Goal: Transaction & Acquisition: Purchase product/service

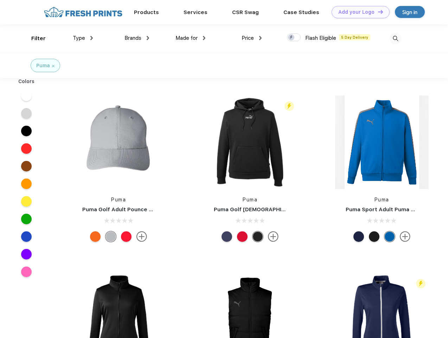
click at [358, 12] on link "Add your Logo Design Tool" at bounding box center [361, 12] width 58 height 12
click at [0, 0] on div "Design Tool" at bounding box center [0, 0] width 0 height 0
click at [377, 12] on link "Add your Logo Design Tool" at bounding box center [361, 12] width 58 height 12
click at [34, 38] on div "Filter" at bounding box center [38, 38] width 14 height 8
click at [83, 38] on span "Type" at bounding box center [79, 38] width 12 height 6
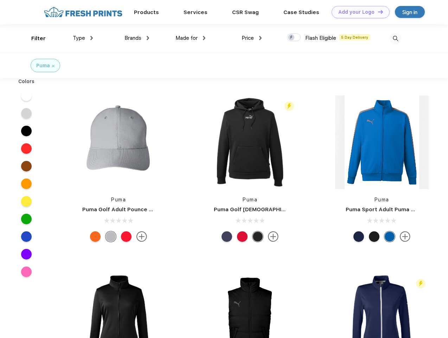
click at [137, 38] on span "Brands" at bounding box center [132, 38] width 17 height 6
click at [191, 38] on span "Made for" at bounding box center [186, 38] width 22 height 6
click at [252, 38] on span "Price" at bounding box center [248, 38] width 12 height 6
click at [294, 38] on div at bounding box center [294, 37] width 14 height 8
click at [292, 38] on input "checkbox" at bounding box center [289, 35] width 5 height 5
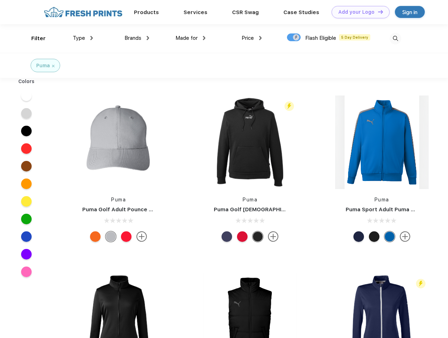
click at [395, 38] on img at bounding box center [396, 39] width 12 height 12
